Goal: Check status: Check status

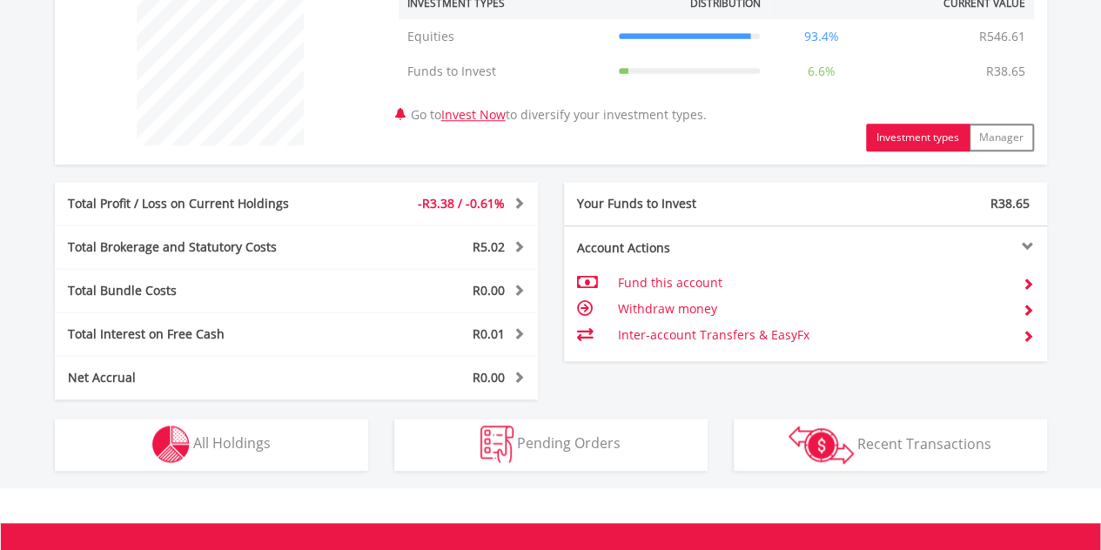
scroll to position [920, 0]
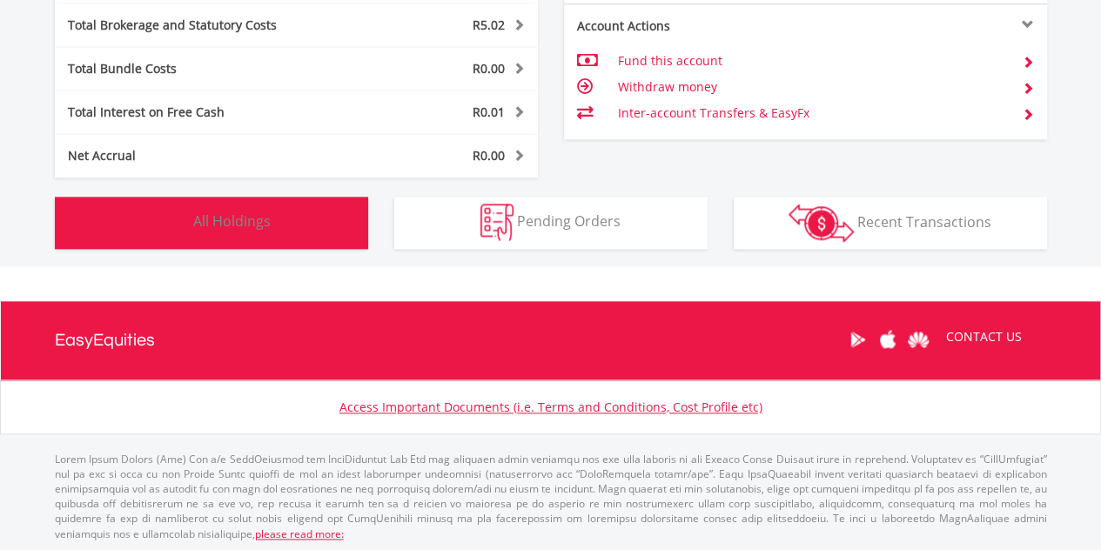
click at [271, 222] on button "Holdings All Holdings" at bounding box center [211, 223] width 313 height 52
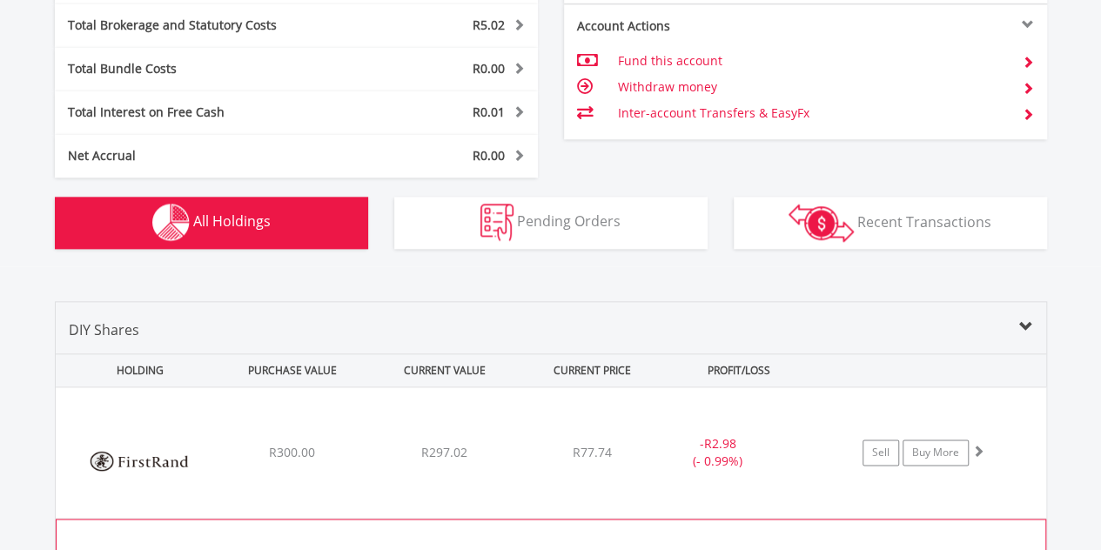
scroll to position [1220, 0]
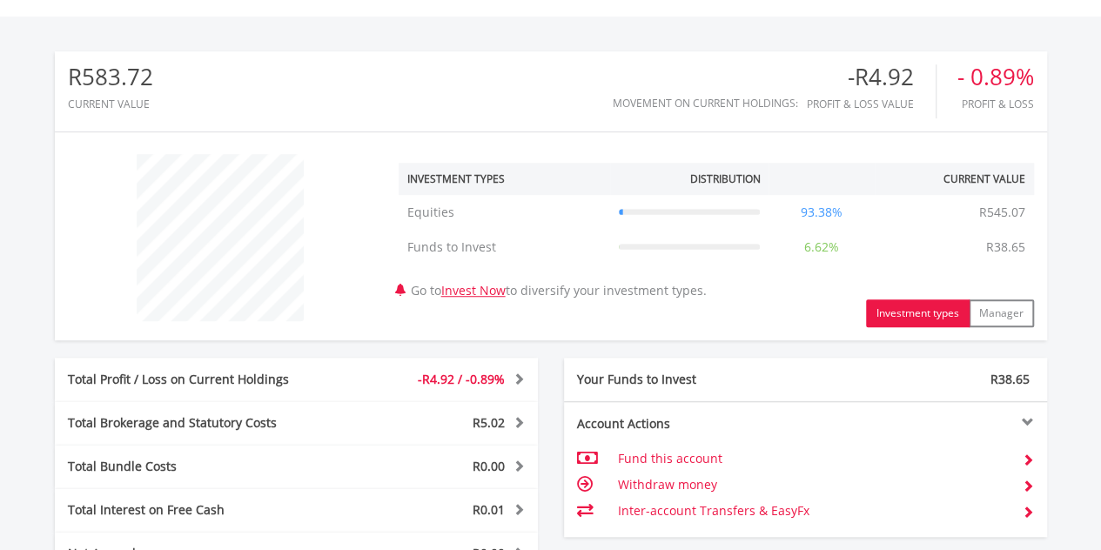
scroll to position [505, 0]
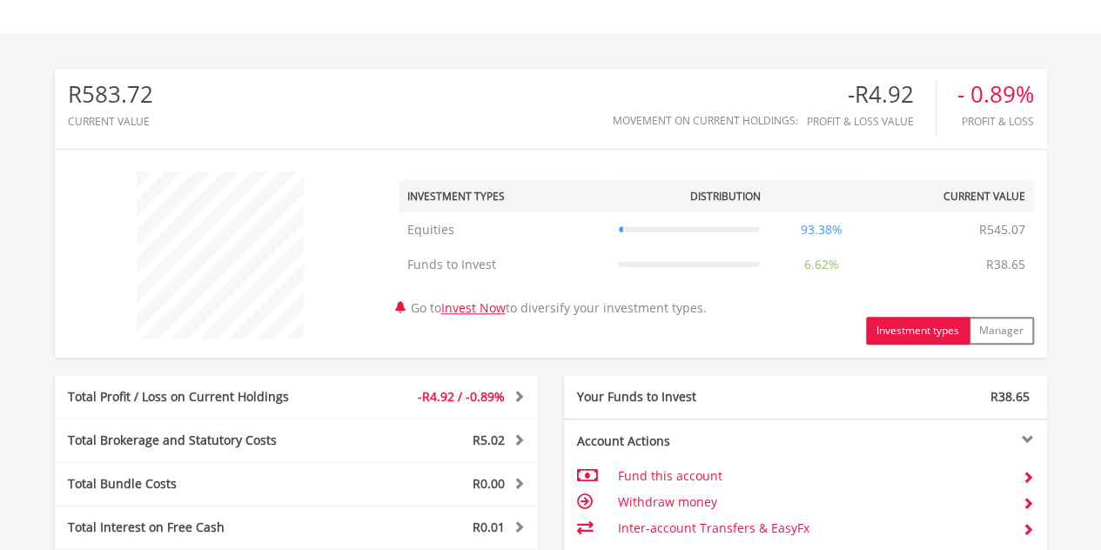
click at [238, 385] on div "R583.72 CURRENT VALUE Movement on Current Holdings: -R4.92 Profit & Loss Value …" at bounding box center [551, 358] width 1166 height 648
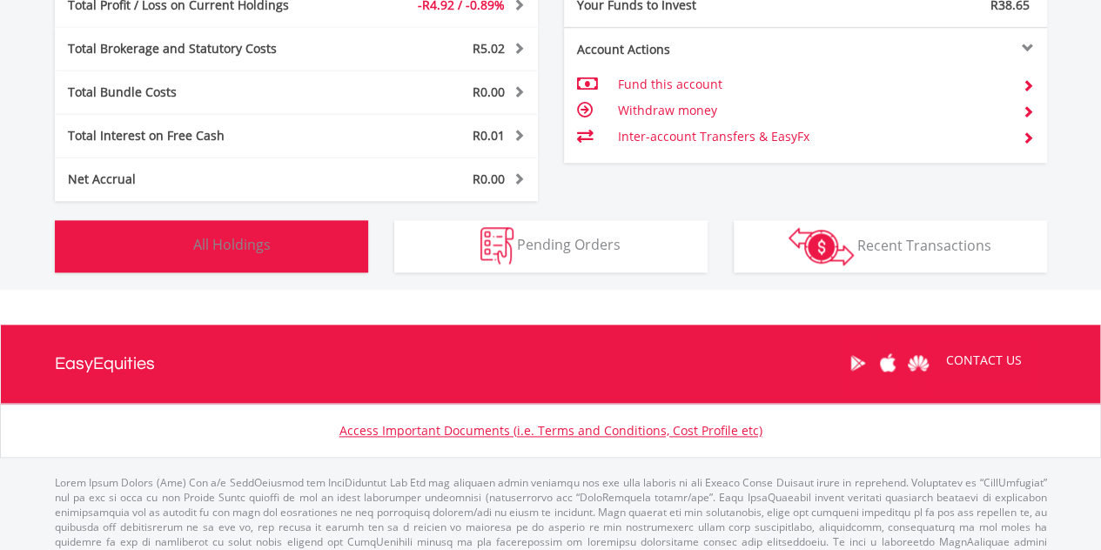
scroll to position [920, 0]
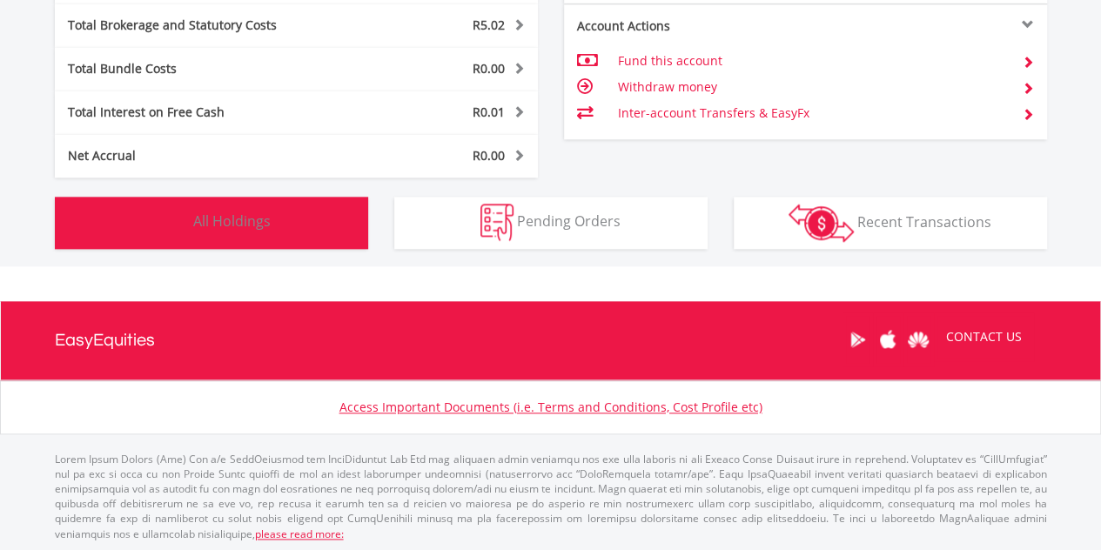
click at [232, 222] on span "All Holdings" at bounding box center [231, 221] width 77 height 19
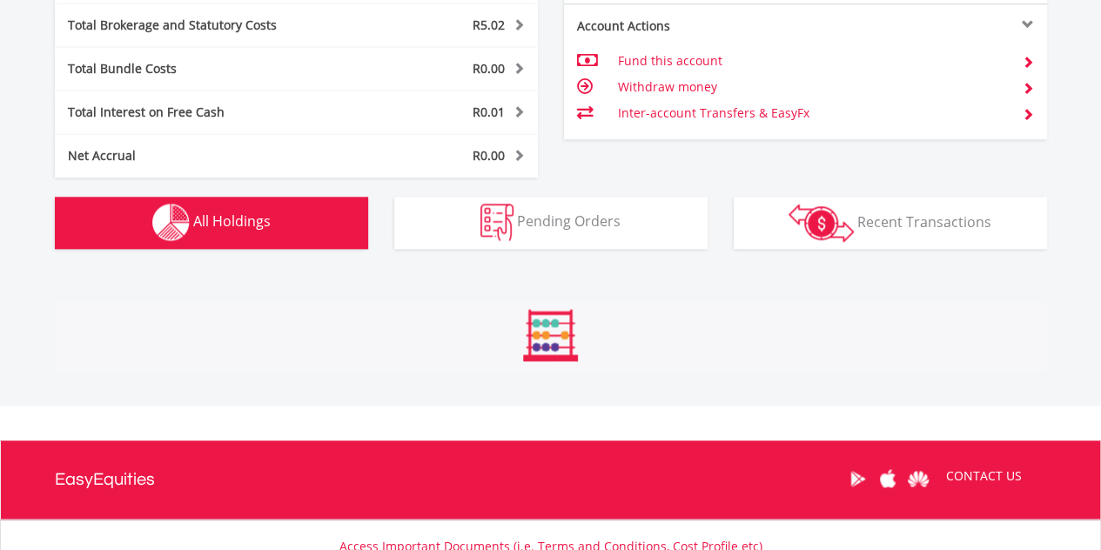
scroll to position [1220, 0]
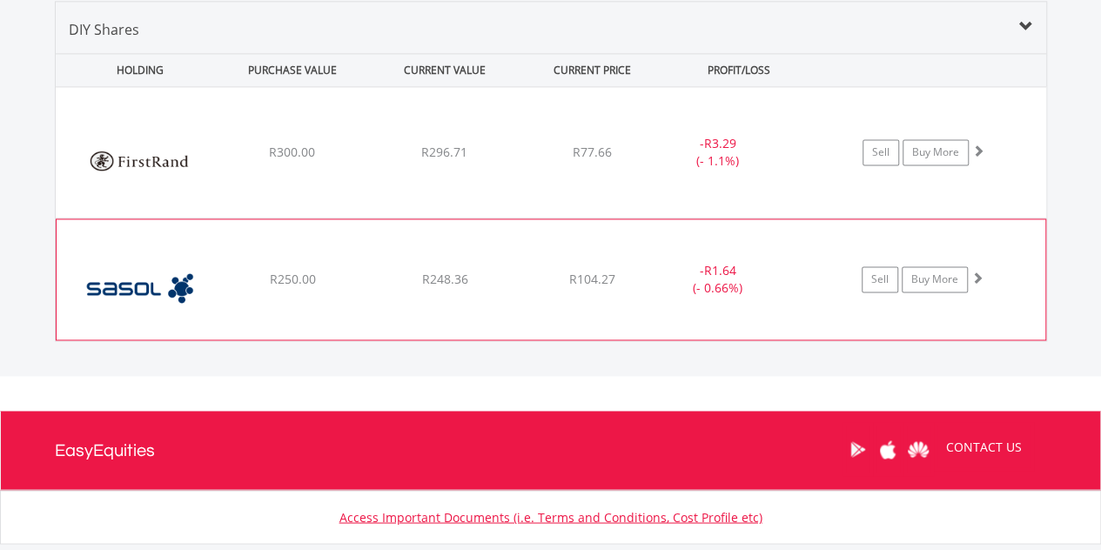
click at [155, 295] on img at bounding box center [140, 288] width 150 height 94
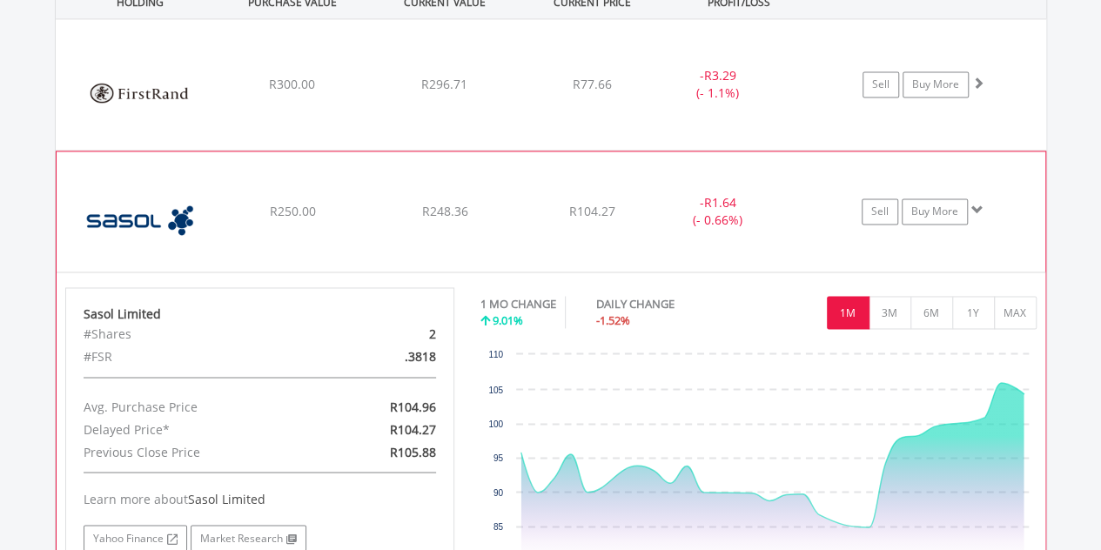
scroll to position [1306, 0]
